Goal: Task Accomplishment & Management: Manage account settings

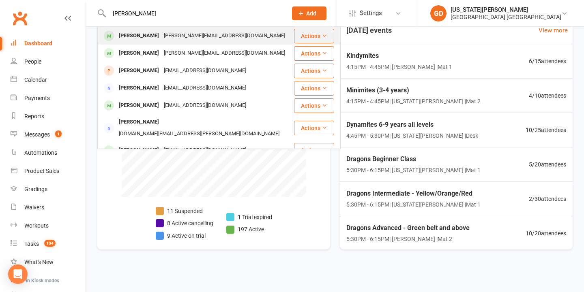
type input "[PERSON_NAME]"
click at [173, 30] on div "[PERSON_NAME][EMAIL_ADDRESS][DOMAIN_NAME]" at bounding box center [224, 36] width 126 height 12
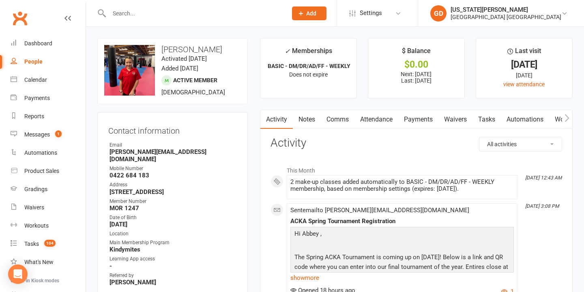
click at [493, 116] on link "Tasks" at bounding box center [486, 119] width 28 height 19
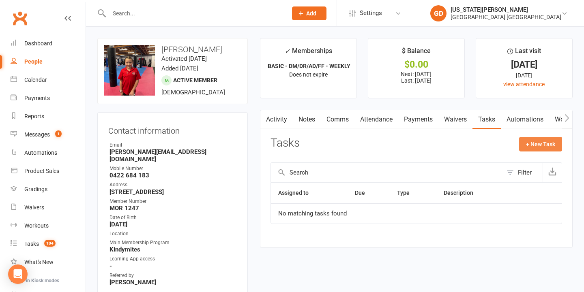
click at [534, 148] on button "+ New Task" at bounding box center [540, 144] width 43 height 15
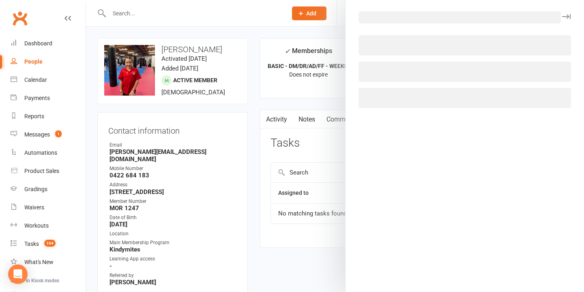
select select "48620"
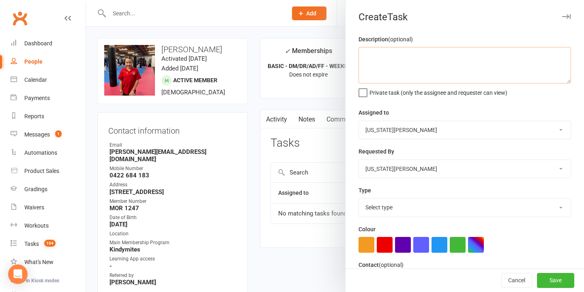
click at [426, 72] on textarea at bounding box center [464, 65] width 212 height 36
type textarea "C"
click at [317, 102] on div at bounding box center [335, 146] width 498 height 292
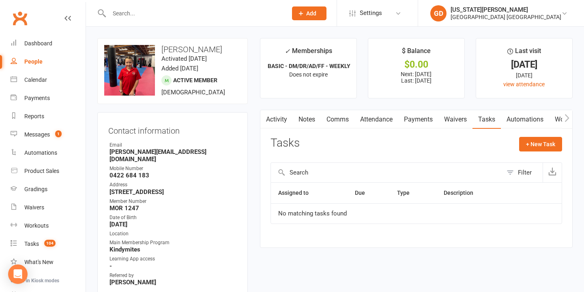
click at [372, 117] on link "Attendance" at bounding box center [376, 119] width 44 height 19
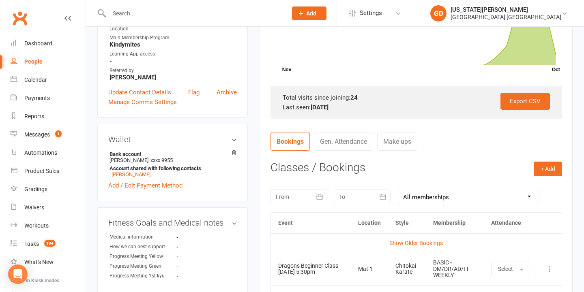
scroll to position [211, 0]
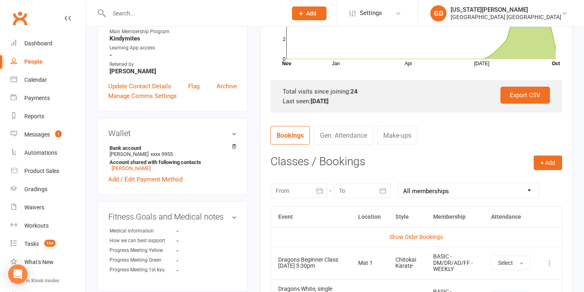
click at [296, 194] on div at bounding box center [298, 191] width 57 height 15
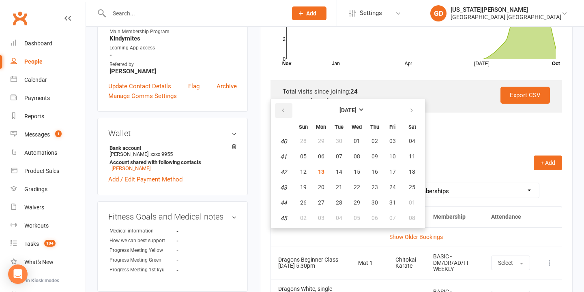
click at [277, 109] on button "button" at bounding box center [283, 110] width 17 height 15
click at [337, 139] on span "01" at bounding box center [339, 141] width 6 height 6
type input "[DATE]"
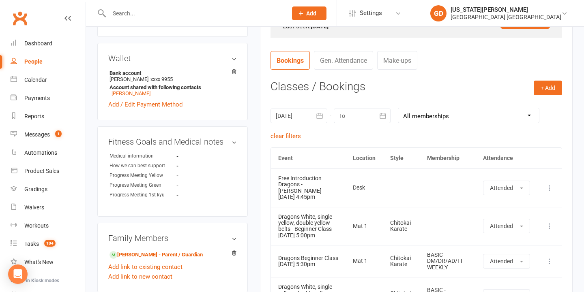
scroll to position [288, 0]
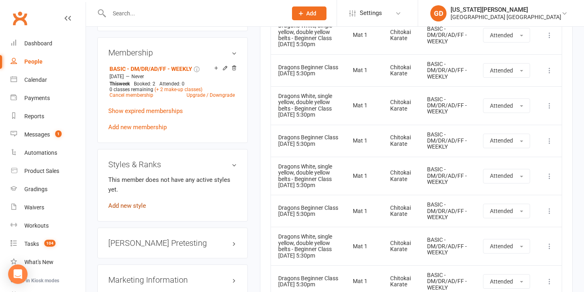
click at [121, 202] on link "Add new style" at bounding box center [127, 205] width 38 height 7
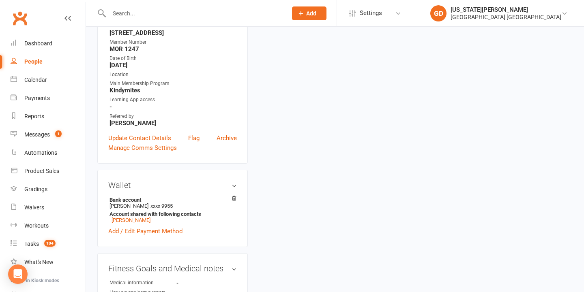
scroll to position [69, 0]
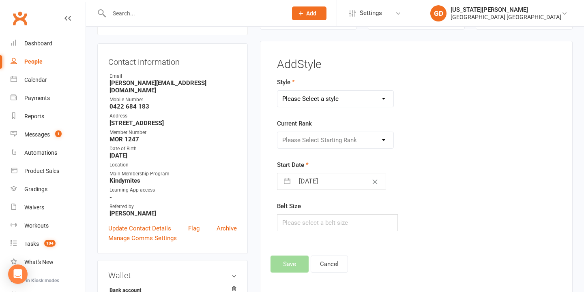
select select "2556"
select select "26185"
click at [323, 175] on input "[DATE]" at bounding box center [339, 181] width 91 height 16
select select "8"
select select "2025"
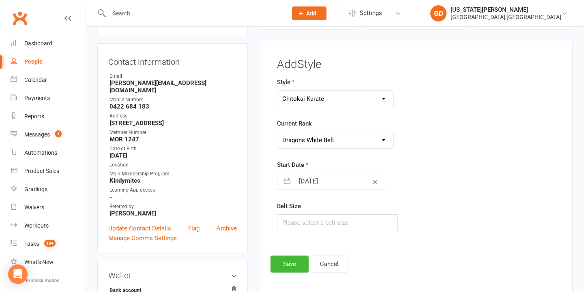
select select "9"
select select "2025"
select select "10"
select select "2025"
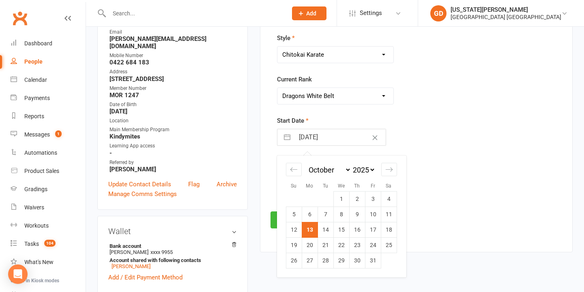
scroll to position [140, 0]
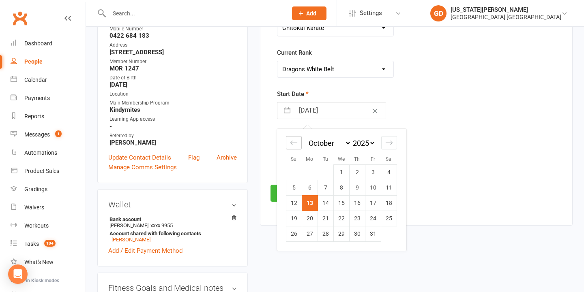
click at [290, 147] on div "Move backward to switch to the previous month." at bounding box center [294, 142] width 16 height 13
select select "6"
select select "2025"
select select "7"
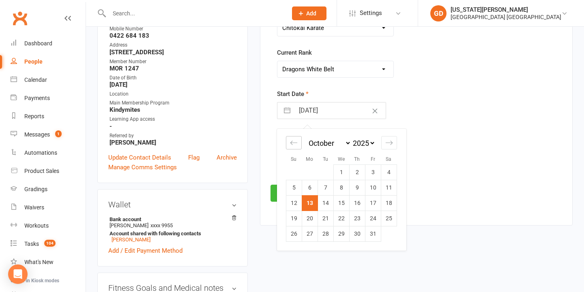
select select "2025"
click at [331, 234] on td "26" at bounding box center [325, 233] width 16 height 15
type input "[DATE]"
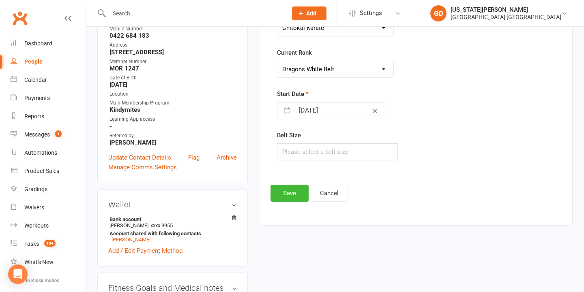
click at [291, 194] on button "Save" at bounding box center [289, 193] width 38 height 17
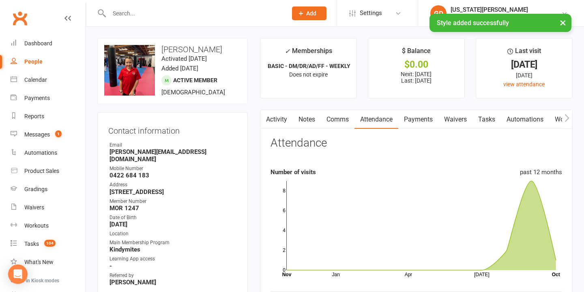
scroll to position [0, 0]
click at [205, 14] on div "× Style added successfully" at bounding box center [286, 14] width 573 height 0
drag, startPoint x: 202, startPoint y: 10, endPoint x: 202, endPoint y: 15, distance: 5.7
click at [202, 15] on input "text" at bounding box center [194, 13] width 175 height 11
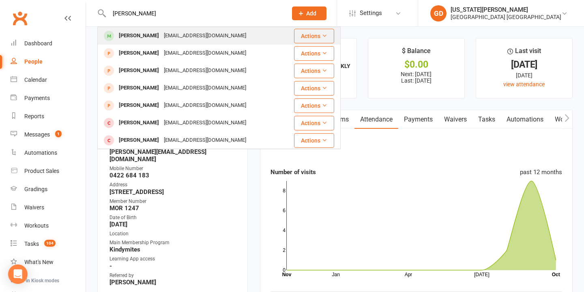
type input "[PERSON_NAME]"
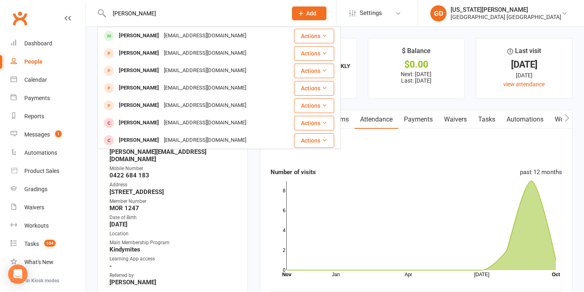
drag, startPoint x: 202, startPoint y: 36, endPoint x: 202, endPoint y: 41, distance: 4.9
click at [202, 36] on div "[EMAIL_ADDRESS][DOMAIN_NAME]" at bounding box center [204, 36] width 87 height 12
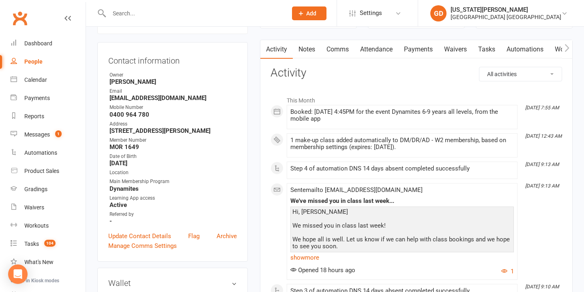
scroll to position [72, 0]
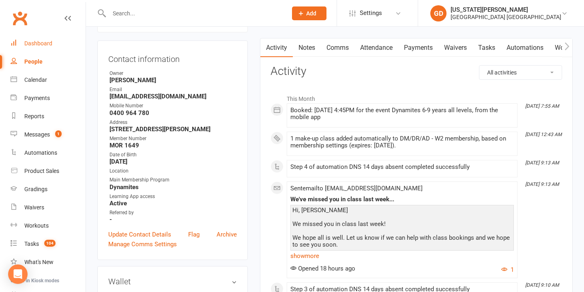
click at [48, 45] on div "Dashboard" at bounding box center [38, 43] width 28 height 6
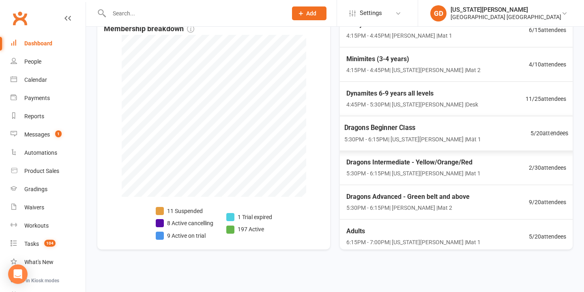
scroll to position [32, 0]
click at [409, 191] on span "Dragons Advanced - Green belt and above" at bounding box center [408, 196] width 124 height 11
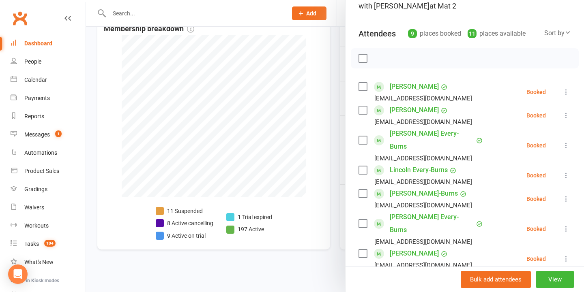
scroll to position [78, 0]
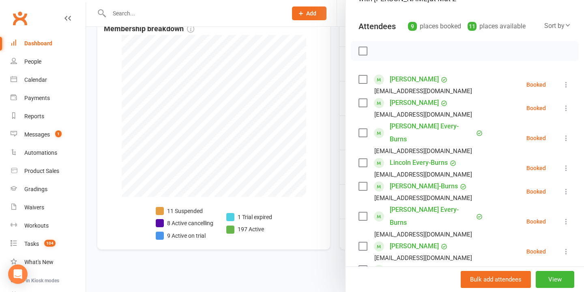
click at [425, 124] on link "[PERSON_NAME] Every-Burns" at bounding box center [431, 133] width 84 height 26
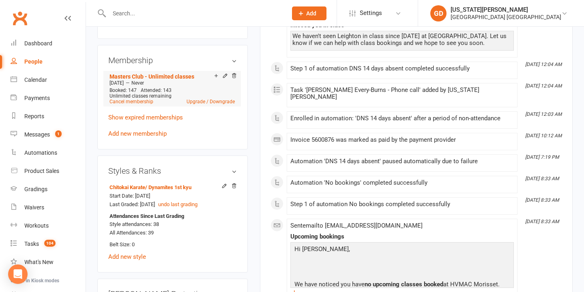
scroll to position [598, 0]
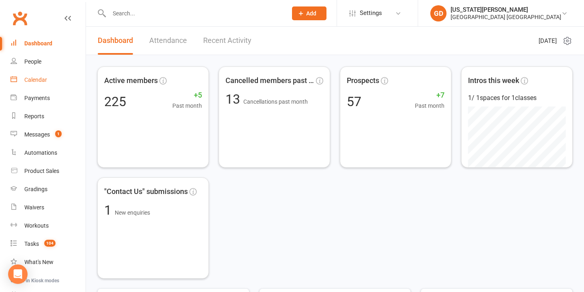
click at [44, 75] on link "Calendar" at bounding box center [48, 80] width 75 height 18
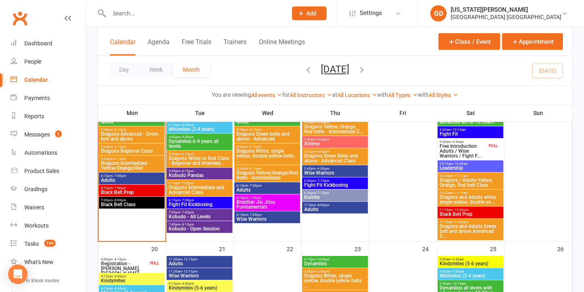
scroll to position [454, 0]
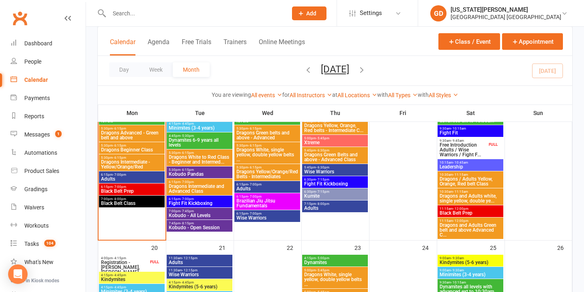
click at [120, 177] on span "Adults" at bounding box center [132, 179] width 62 height 5
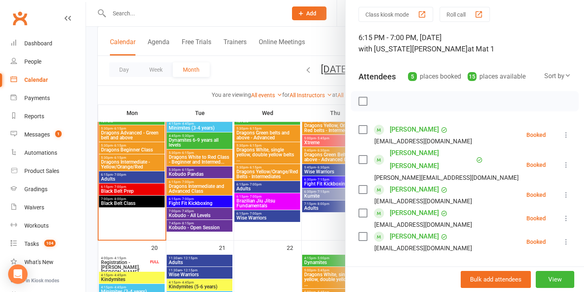
scroll to position [30, 0]
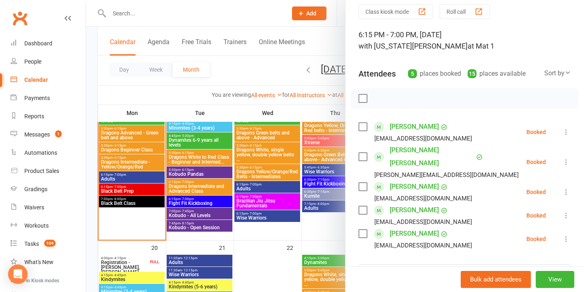
click at [233, 184] on div at bounding box center [335, 146] width 498 height 292
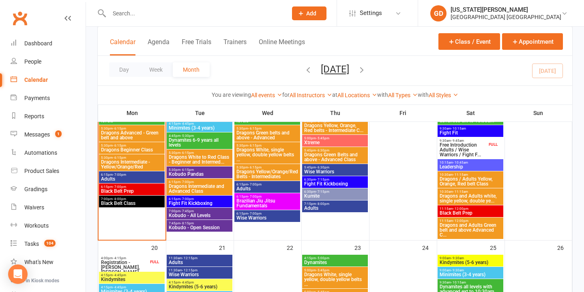
click at [106, 186] on span "6:15pm - 7:00pm" at bounding box center [132, 187] width 62 height 4
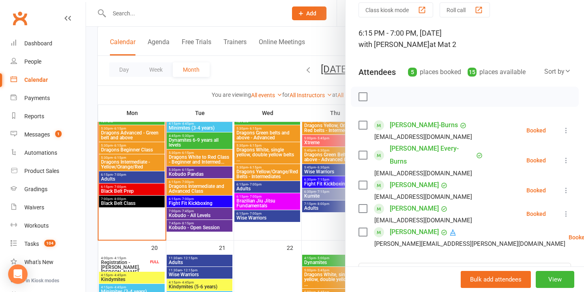
scroll to position [34, 0]
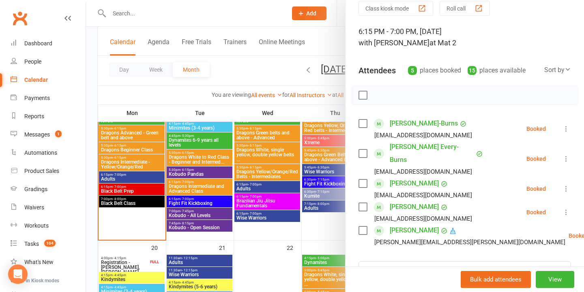
click at [201, 187] on div at bounding box center [335, 146] width 498 height 292
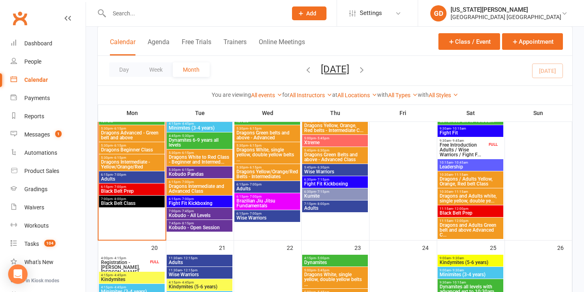
click at [155, 201] on span "7:00pm - 8:00pm" at bounding box center [132, 199] width 62 height 4
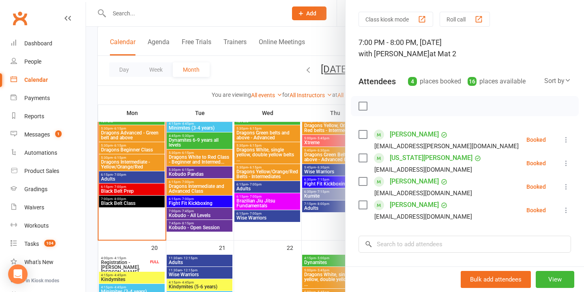
scroll to position [28, 0]
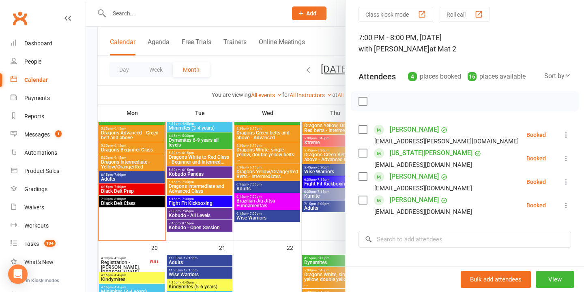
click at [290, 184] on div at bounding box center [335, 146] width 498 height 292
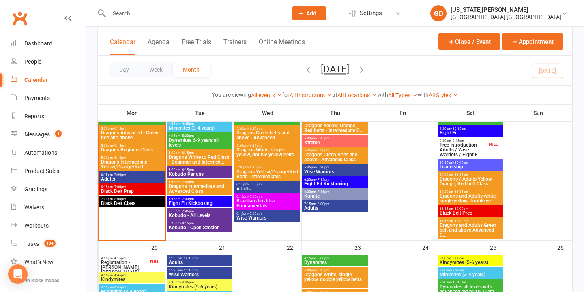
click at [181, 12] on input "text" at bounding box center [194, 13] width 175 height 11
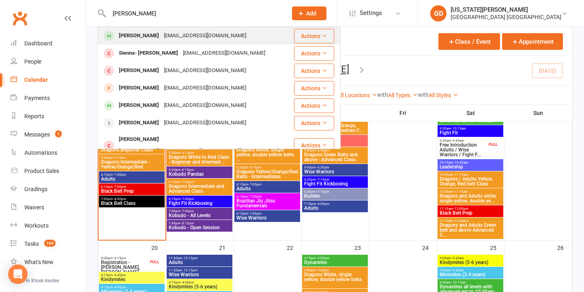
type input "[PERSON_NAME]"
click at [183, 39] on div "[EMAIL_ADDRESS][DOMAIN_NAME]" at bounding box center [204, 36] width 87 height 12
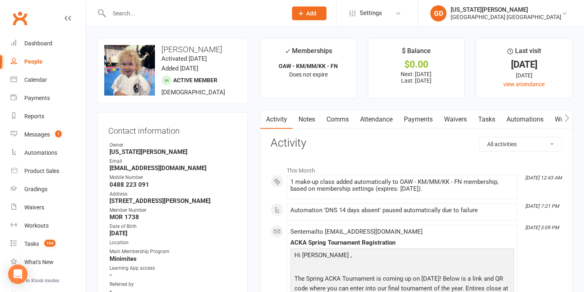
click at [386, 118] on link "Attendance" at bounding box center [376, 119] width 44 height 19
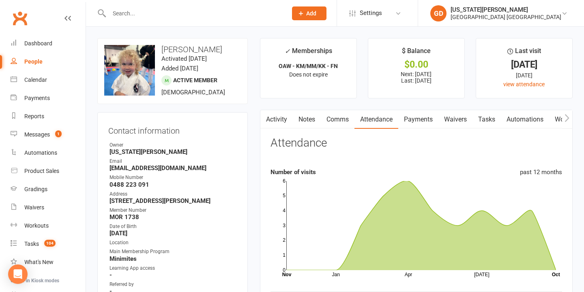
click at [179, 19] on input "text" at bounding box center [194, 13] width 175 height 11
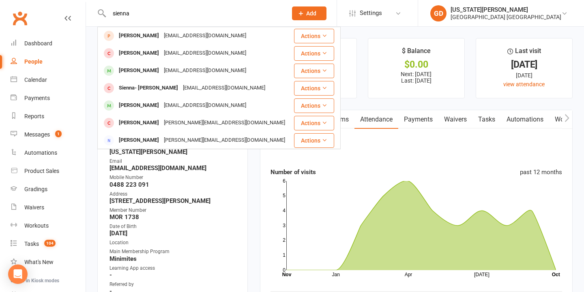
type input "Sienna"
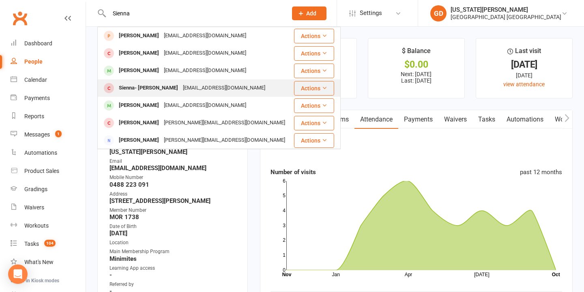
drag, startPoint x: 179, startPoint y: 19, endPoint x: 190, endPoint y: 88, distance: 70.6
click at [190, 88] on div "[EMAIL_ADDRESS][DOMAIN_NAME]" at bounding box center [223, 88] width 87 height 12
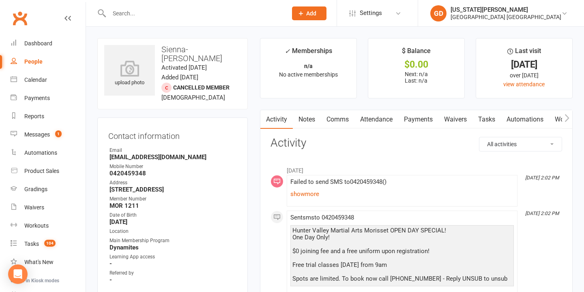
click at [217, 11] on input "text" at bounding box center [194, 13] width 175 height 11
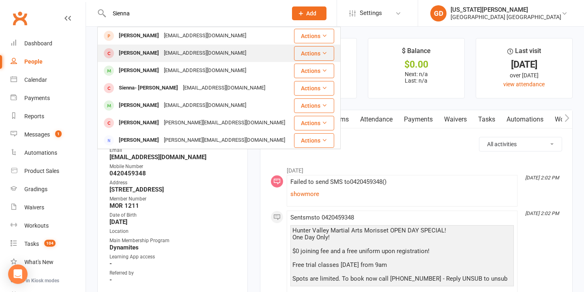
type input "Sienna"
click at [204, 49] on div "[EMAIL_ADDRESS][DOMAIN_NAME]" at bounding box center [204, 53] width 87 height 12
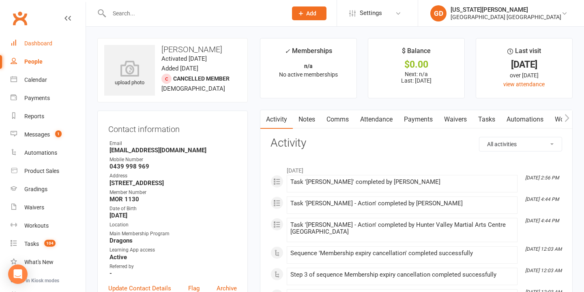
click at [54, 47] on link "Dashboard" at bounding box center [48, 43] width 75 height 18
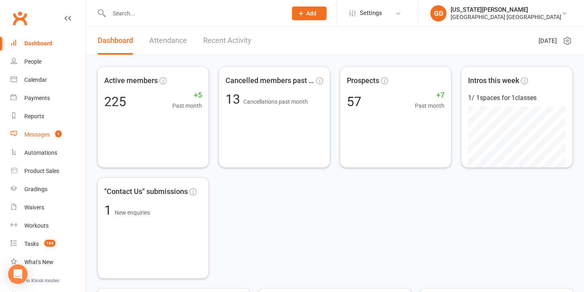
click at [56, 137] on span "1" at bounding box center [58, 133] width 6 height 7
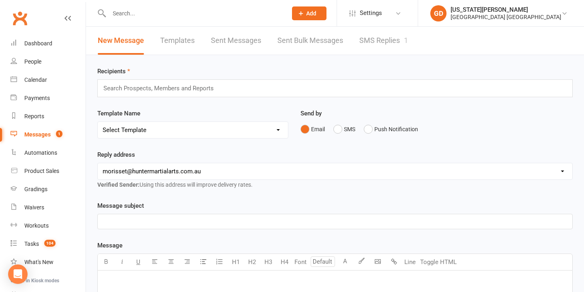
click at [350, 42] on div "New Message Templates Sent Messages Sent Bulk Messages SMS Replies 1" at bounding box center [253, 41] width 334 height 28
click at [374, 48] on link "SMS Replies 1" at bounding box center [383, 41] width 49 height 28
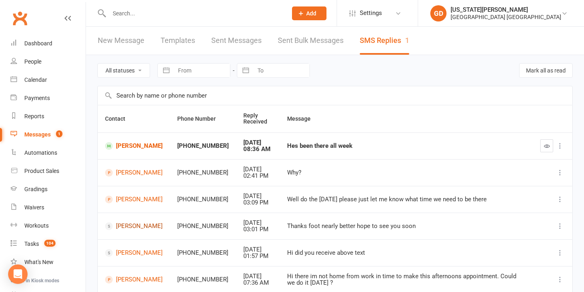
click at [130, 224] on link "[PERSON_NAME]" at bounding box center [134, 226] width 58 height 8
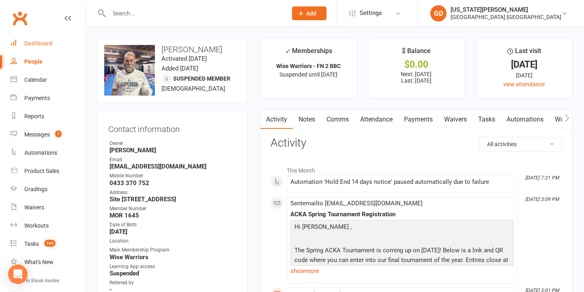
click at [60, 35] on link "Dashboard" at bounding box center [48, 43] width 75 height 18
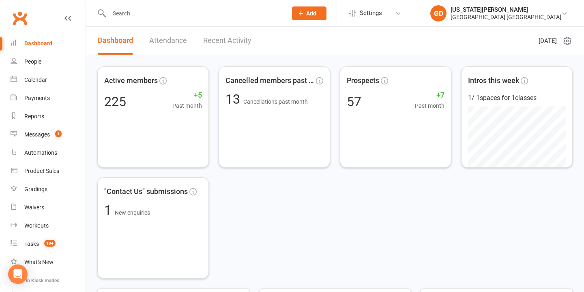
click at [190, 16] on input "text" at bounding box center [194, 13] width 175 height 11
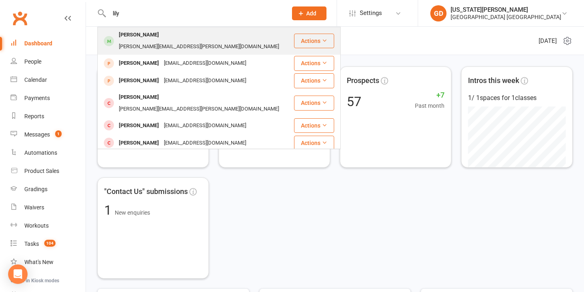
type input "lily"
click at [183, 41] on div "[PERSON_NAME][EMAIL_ADDRESS][PERSON_NAME][DOMAIN_NAME]" at bounding box center [198, 47] width 165 height 12
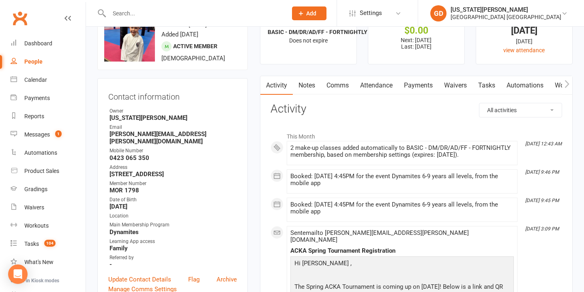
scroll to position [47, 0]
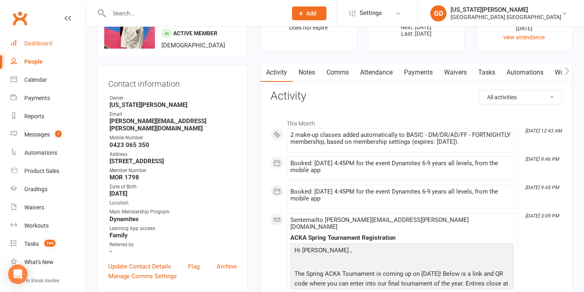
click at [58, 34] on link "Dashboard" at bounding box center [48, 43] width 75 height 18
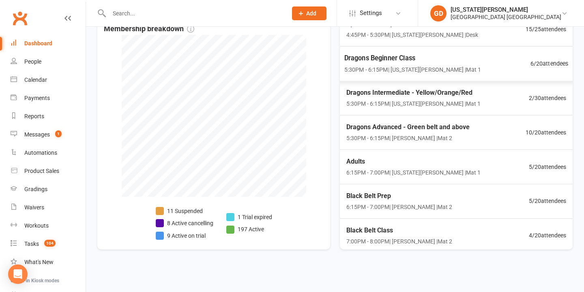
scroll to position [100, 0]
click at [383, 238] on span "7:00PM - 8:00PM | [PERSON_NAME] | Mat 2" at bounding box center [399, 242] width 106 height 9
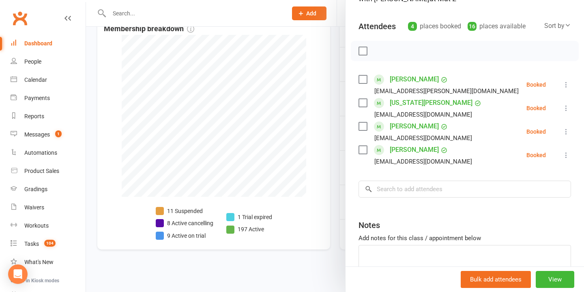
scroll to position [92, 0]
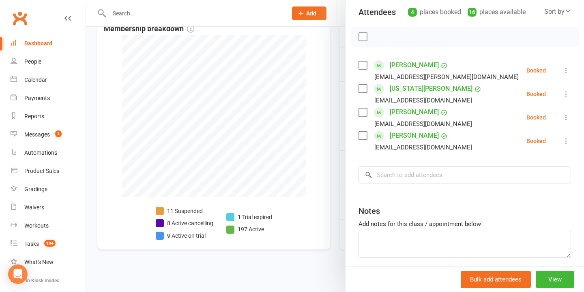
click at [285, 164] on div at bounding box center [335, 146] width 498 height 292
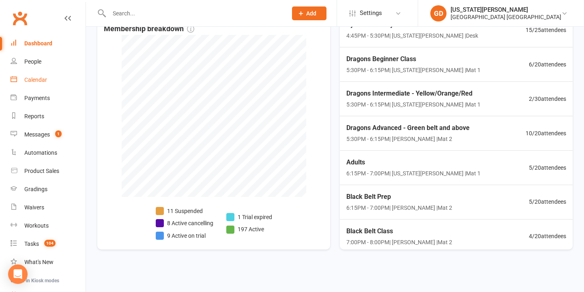
click at [53, 79] on link "Calendar" at bounding box center [48, 80] width 75 height 18
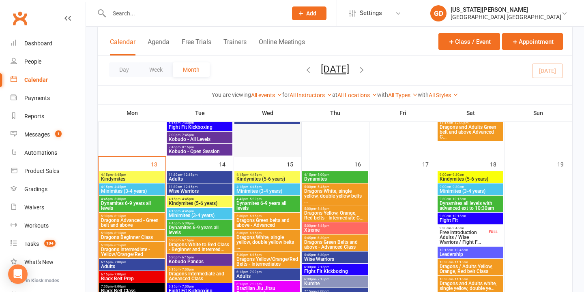
scroll to position [370, 0]
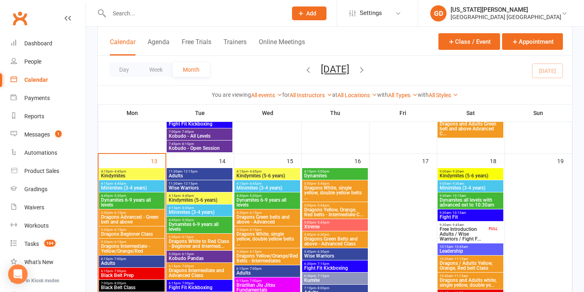
click at [217, 9] on input "text" at bounding box center [194, 13] width 175 height 11
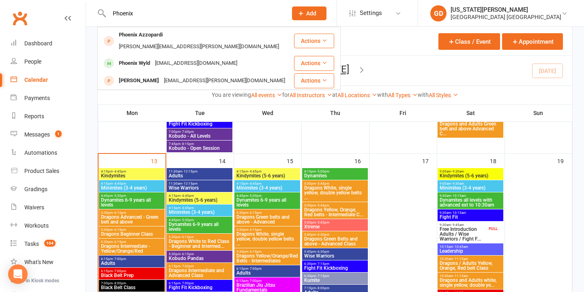
type input "Phoenix"
drag, startPoint x: 216, startPoint y: 8, endPoint x: 195, endPoint y: 60, distance: 56.5
click at [192, 58] on div "[EMAIL_ADDRESS][DOMAIN_NAME]" at bounding box center [195, 64] width 87 height 12
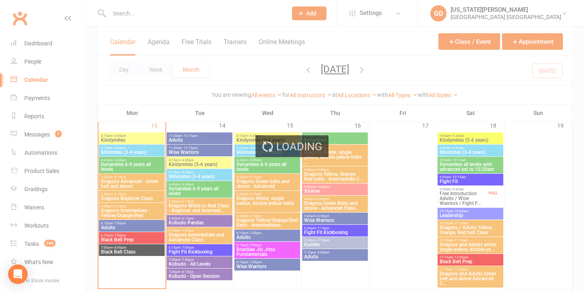
scroll to position [450, 0]
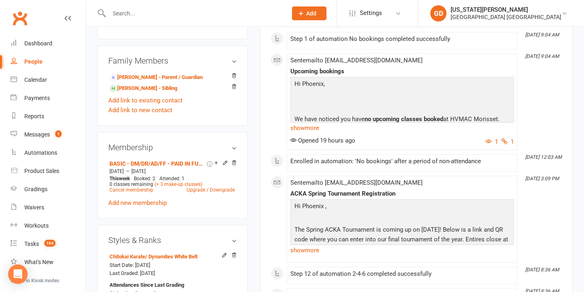
scroll to position [514, 0]
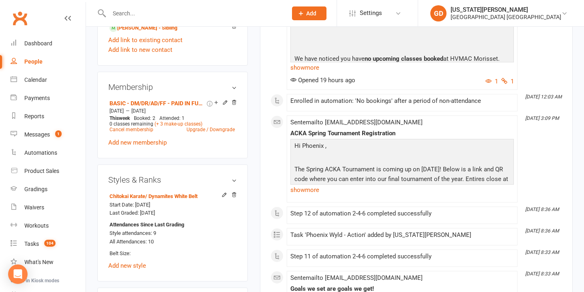
click at [151, 8] on input "text" at bounding box center [194, 13] width 175 height 11
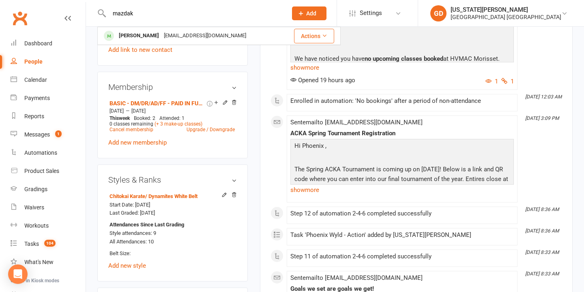
type input "Mazdas"
drag, startPoint x: 151, startPoint y: 7, endPoint x: 190, endPoint y: 71, distance: 74.4
click at [156, 30] on div "[PERSON_NAME] [EMAIL_ADDRESS][DOMAIN_NAME]" at bounding box center [190, 36] width 185 height 17
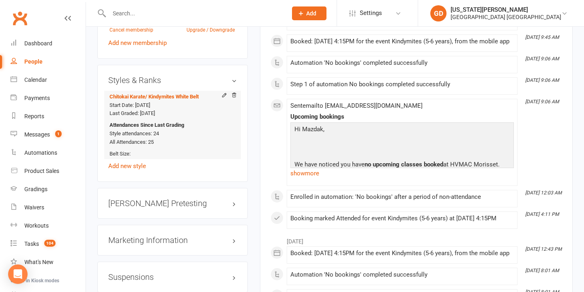
scroll to position [658, 0]
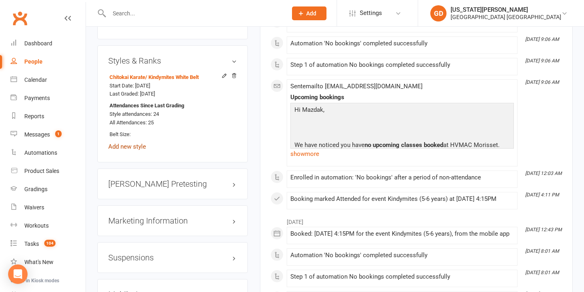
click at [129, 150] on link "Add new style" at bounding box center [127, 146] width 38 height 7
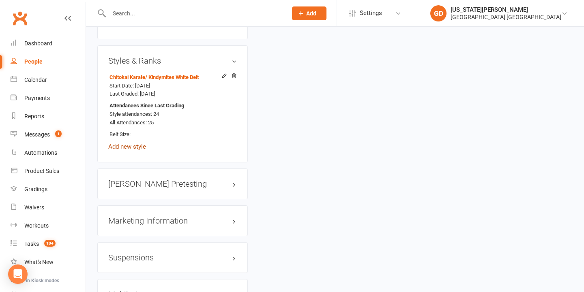
scroll to position [69, 0]
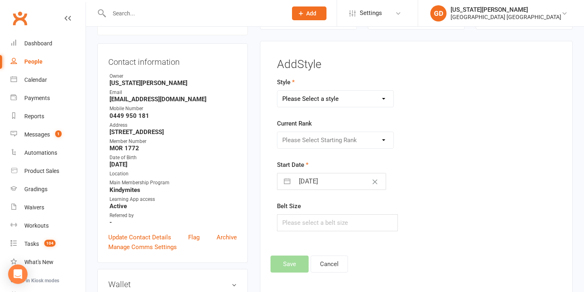
click at [363, 112] on form "Style Please Select a style BJJ/Matrats Chitokai Karate Dragons and Adults Dyna…" at bounding box center [368, 154] width 182 height 154
click at [338, 259] on button "Cancel" at bounding box center [328, 264] width 37 height 17
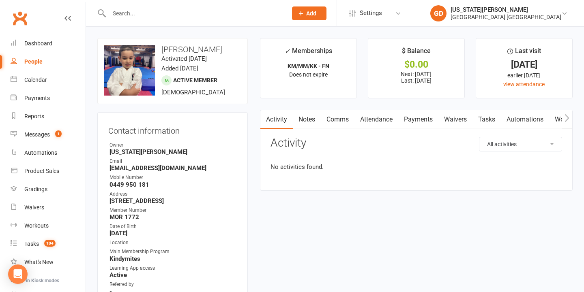
scroll to position [0, 0]
click at [381, 118] on link "Attendance" at bounding box center [376, 119] width 44 height 19
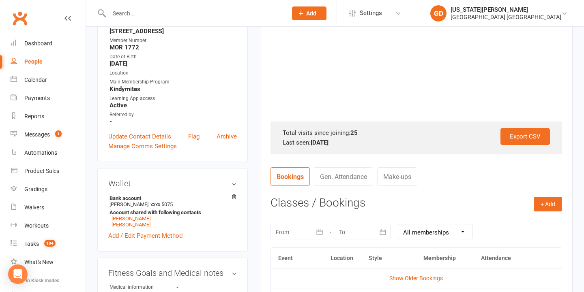
scroll to position [255, 0]
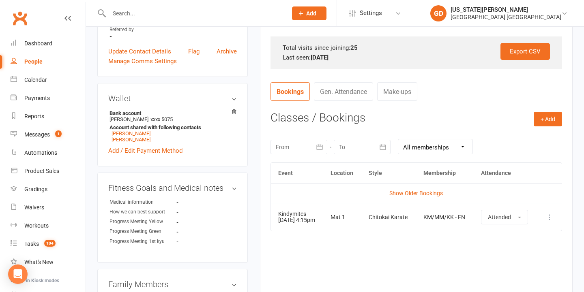
click at [293, 150] on div at bounding box center [298, 147] width 57 height 15
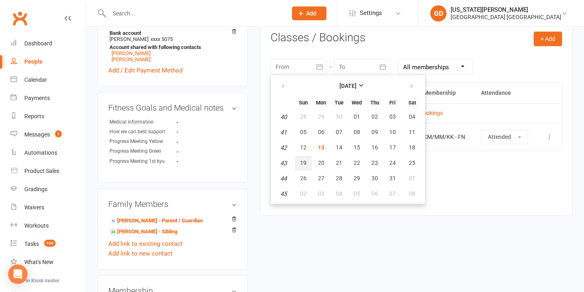
scroll to position [339, 0]
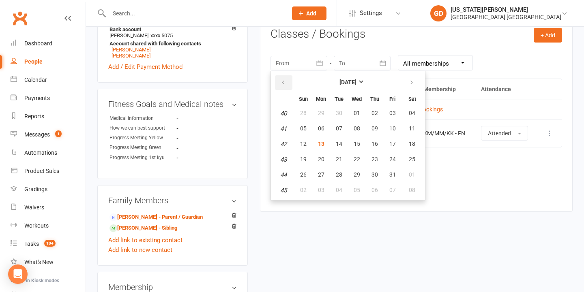
click at [278, 77] on button "button" at bounding box center [283, 82] width 17 height 15
click at [351, 173] on button "27" at bounding box center [356, 175] width 17 height 15
type input "[DATE]"
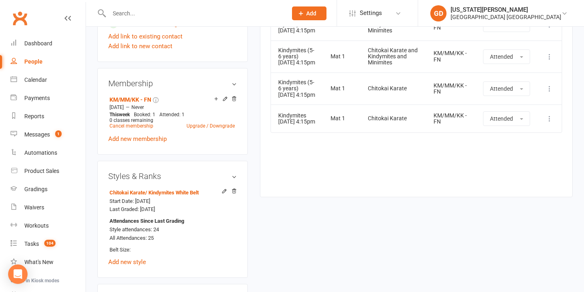
scroll to position [545, 0]
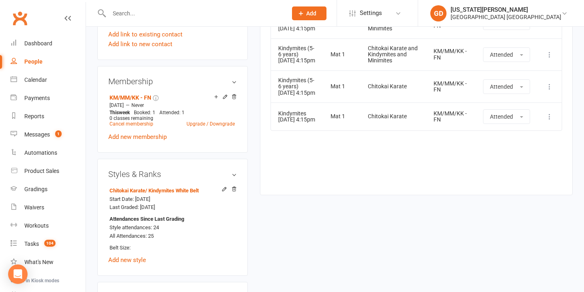
click at [202, 11] on input "text" at bounding box center [194, 13] width 175 height 11
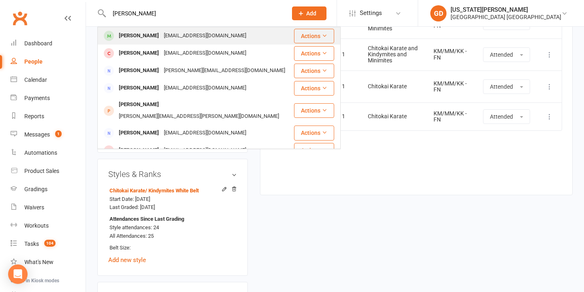
type input "[PERSON_NAME]"
click at [199, 31] on div "[EMAIL_ADDRESS][DOMAIN_NAME]" at bounding box center [204, 36] width 87 height 12
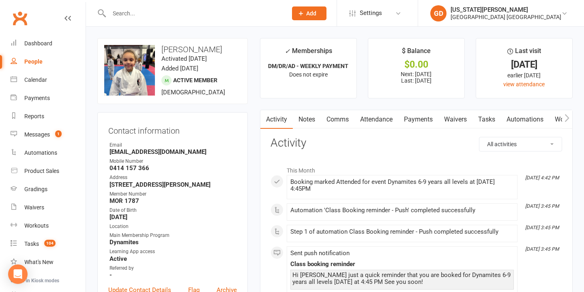
click at [387, 120] on link "Attendance" at bounding box center [376, 119] width 44 height 19
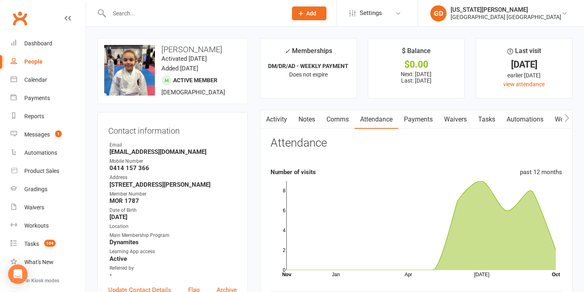
click at [199, 14] on input "text" at bounding box center [194, 13] width 175 height 11
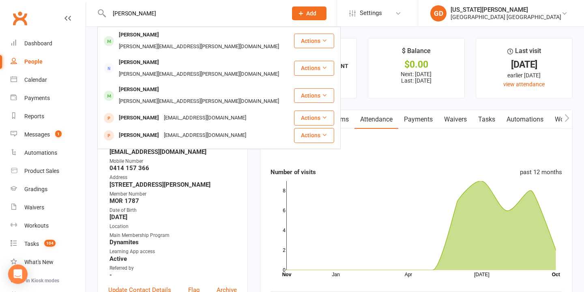
type input "[PERSON_NAME]"
drag, startPoint x: 199, startPoint y: 14, endPoint x: 171, endPoint y: 34, distance: 34.6
click at [171, 41] on div "[PERSON_NAME][EMAIL_ADDRESS][PERSON_NAME][DOMAIN_NAME]" at bounding box center [198, 47] width 165 height 12
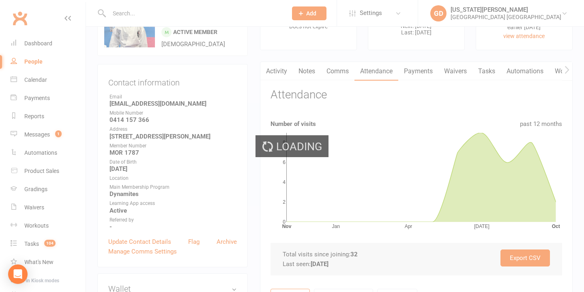
scroll to position [51, 0]
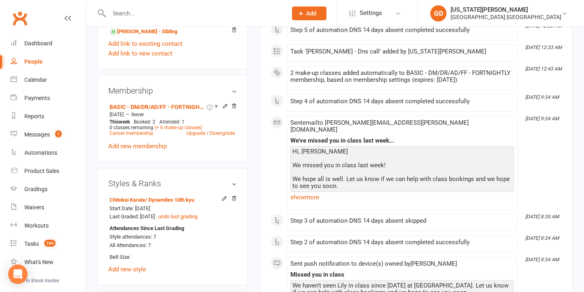
scroll to position [543, 0]
